Goal: Task Accomplishment & Management: Complete application form

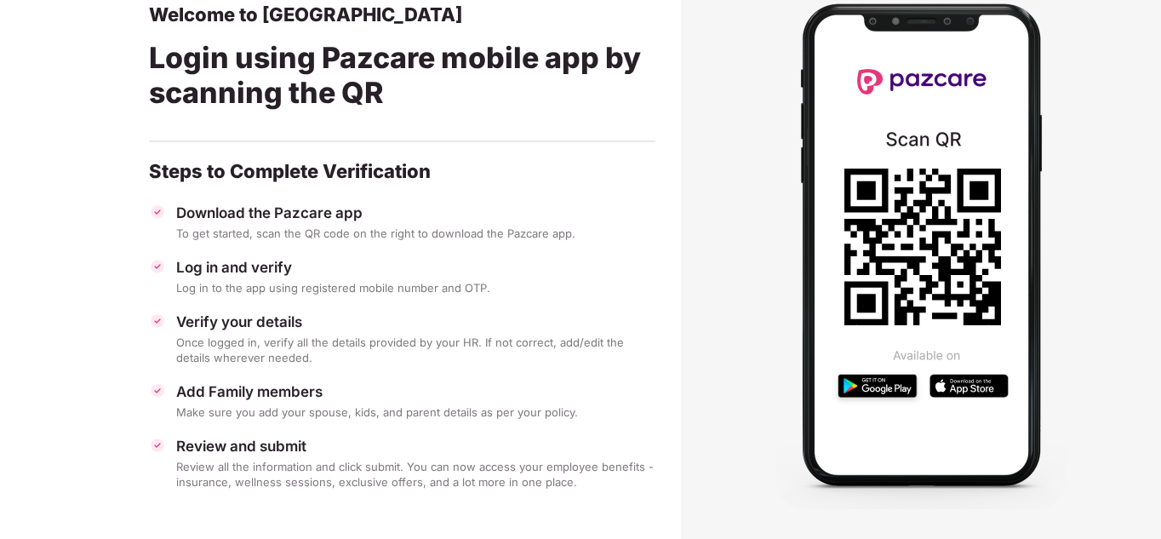
scroll to position [103, 0]
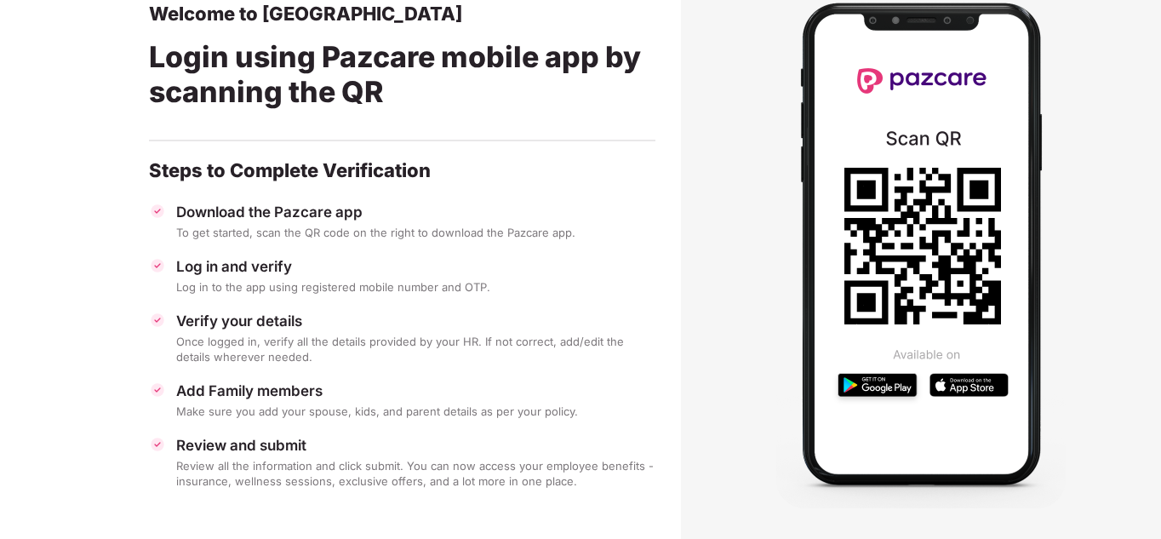
drag, startPoint x: 257, startPoint y: 415, endPoint x: 258, endPoint y: 427, distance: 11.9
click at [258, 419] on div "Download the Pazcare app To get started, scan the QR code on the right to downl…" at bounding box center [402, 346] width 506 height 286
click at [261, 433] on div "Download the Pazcare app To get started, scan the QR code on the right to downl…" at bounding box center [402, 346] width 506 height 286
click at [272, 394] on div "Add Family members" at bounding box center [415, 390] width 479 height 19
click at [277, 384] on div "Add Family members" at bounding box center [415, 390] width 479 height 19
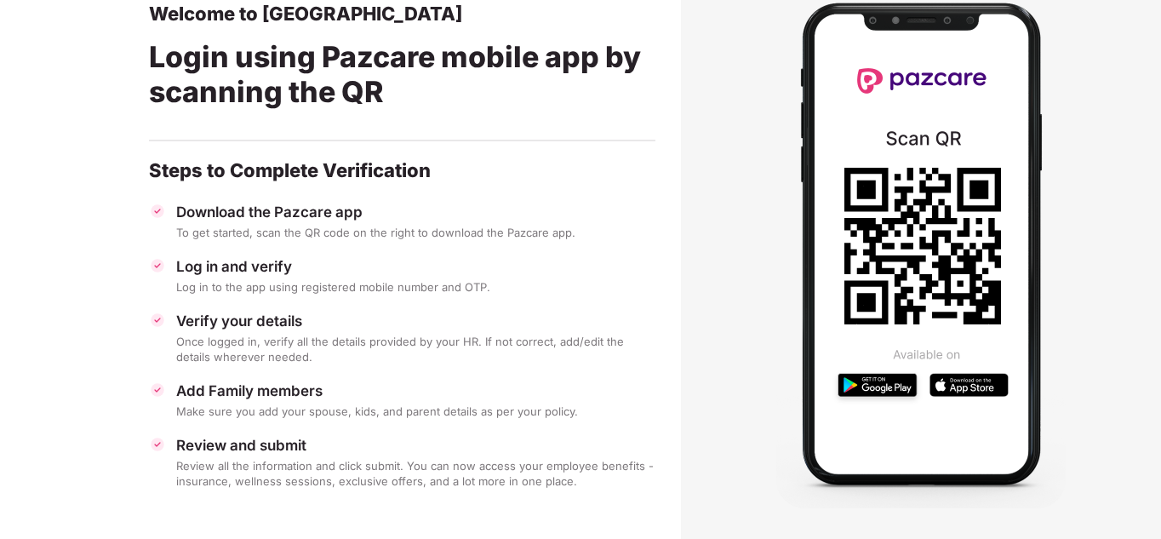
click at [251, 136] on div at bounding box center [402, 143] width 506 height 29
click at [252, 136] on div at bounding box center [402, 143] width 506 height 29
click at [288, 78] on div "Login using Pazcare mobile app by scanning the QR" at bounding box center [402, 78] width 506 height 104
drag, startPoint x: 259, startPoint y: 209, endPoint x: 260, endPoint y: 200, distance: 9.4
click at [260, 205] on div "Download the Pazcare app" at bounding box center [415, 212] width 479 height 19
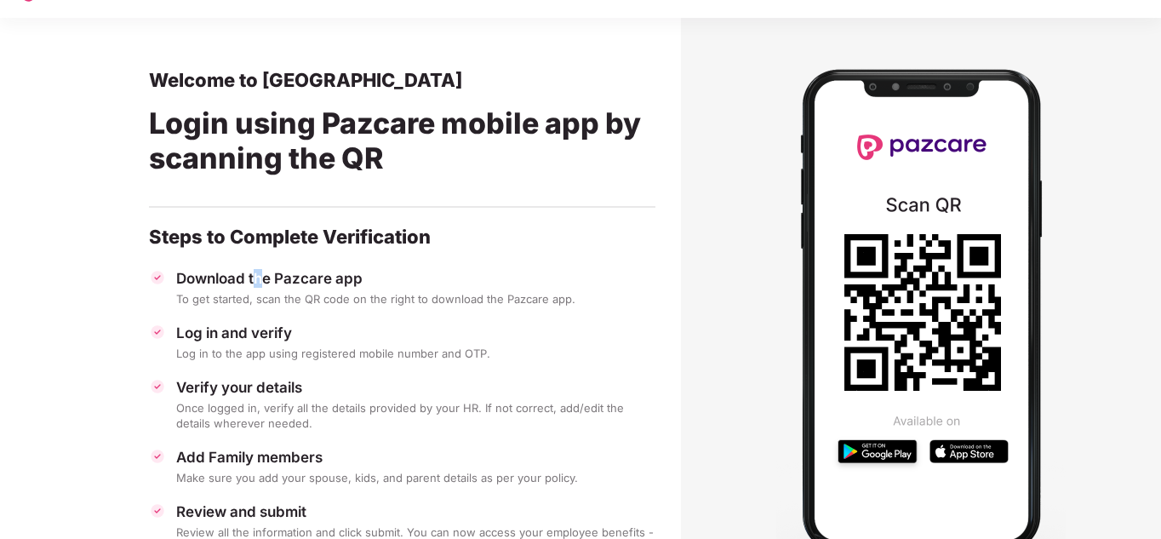
scroll to position [0, 0]
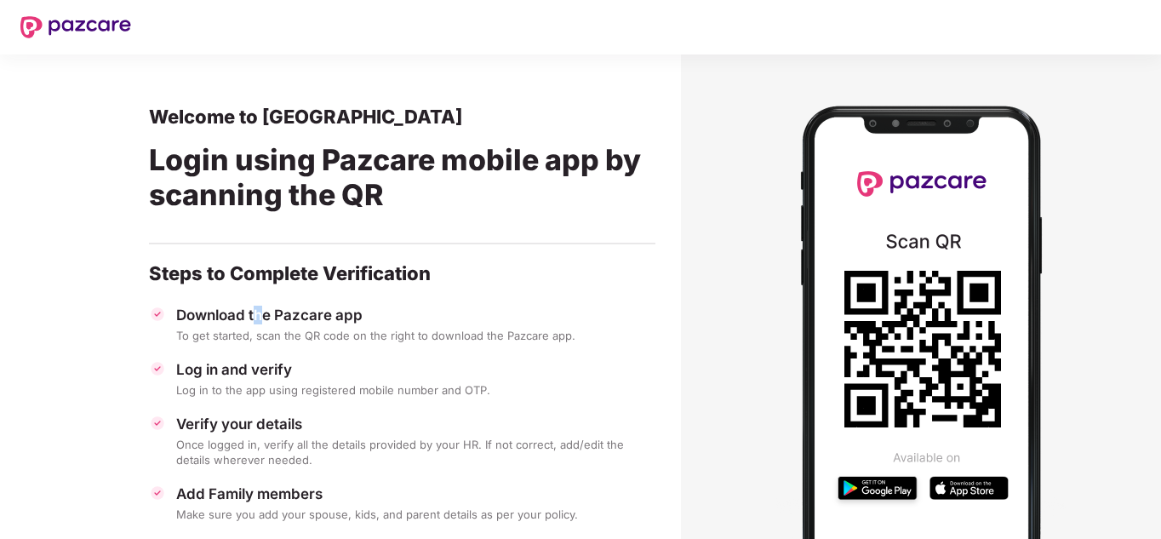
click at [966, 254] on img at bounding box center [920, 347] width 289 height 528
click at [965, 254] on img at bounding box center [920, 347] width 289 height 528
